Goal: Information Seeking & Learning: Learn about a topic

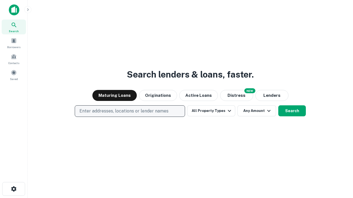
click at [130, 111] on p "Enter addresses, locations or lender names" at bounding box center [123, 111] width 89 height 7
type input "**********"
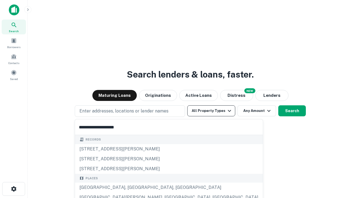
click at [132, 188] on div "[GEOGRAPHIC_DATA], [GEOGRAPHIC_DATA], [GEOGRAPHIC_DATA]" at bounding box center [169, 188] width 188 height 10
click at [211, 111] on button "All Property Types" at bounding box center [211, 111] width 48 height 11
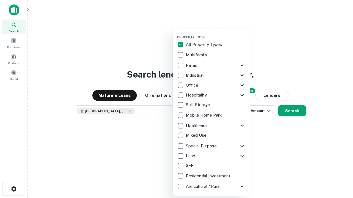
click at [216, 33] on button "button" at bounding box center [215, 33] width 77 height 0
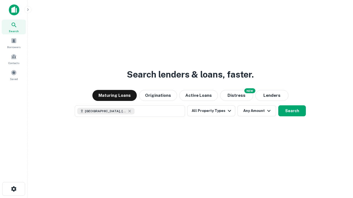
scroll to position [9, 0]
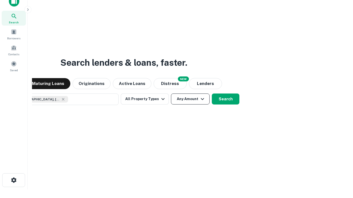
click at [171, 94] on button "Any Amount" at bounding box center [190, 99] width 39 height 11
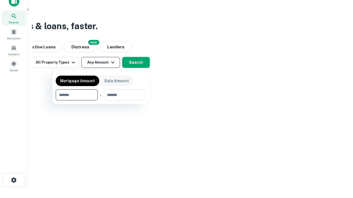
type input "*******"
click at [101, 101] on button "button" at bounding box center [101, 101] width 90 height 0
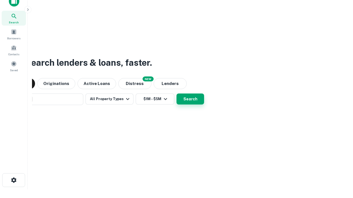
click at [176, 94] on button "Search" at bounding box center [190, 99] width 28 height 11
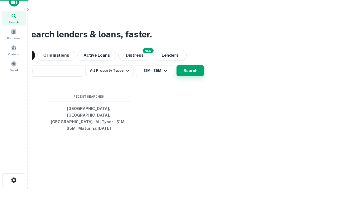
scroll to position [18, 156]
